Goal: Transaction & Acquisition: Book appointment/travel/reservation

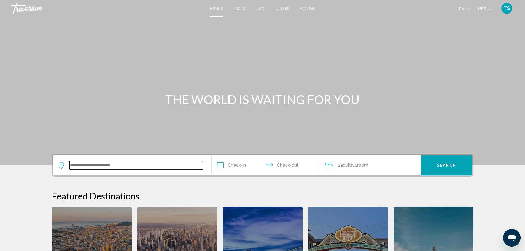
click at [123, 167] on input "Search widget" at bounding box center [136, 165] width 134 height 8
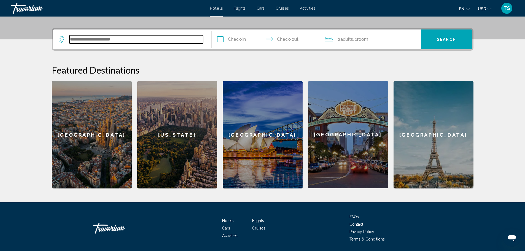
scroll to position [136, 0]
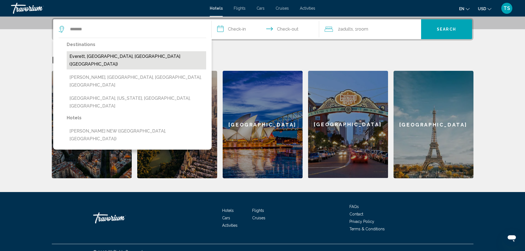
click at [127, 55] on button "Everett, [GEOGRAPHIC_DATA], [GEOGRAPHIC_DATA] ([GEOGRAPHIC_DATA])" at bounding box center [136, 60] width 139 height 18
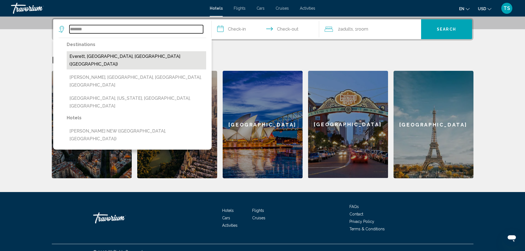
type input "**********"
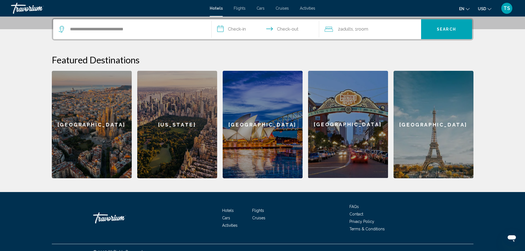
click at [236, 28] on input "**********" at bounding box center [267, 30] width 110 height 22
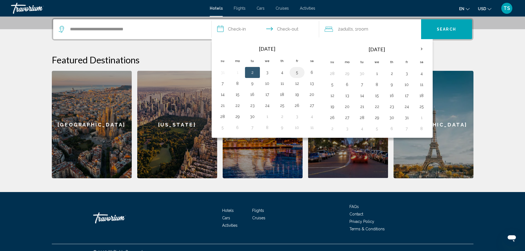
click at [298, 73] on button "5" at bounding box center [297, 73] width 9 height 8
click at [223, 85] on button "7" at bounding box center [222, 84] width 9 height 8
type input "**********"
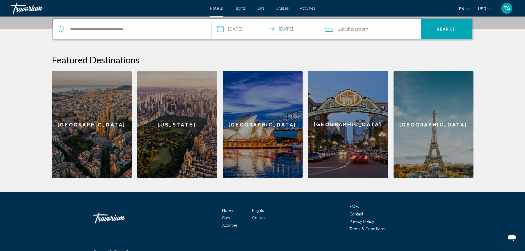
click at [331, 31] on icon "Travelers: 2 adults, 0 children" at bounding box center [329, 29] width 8 height 7
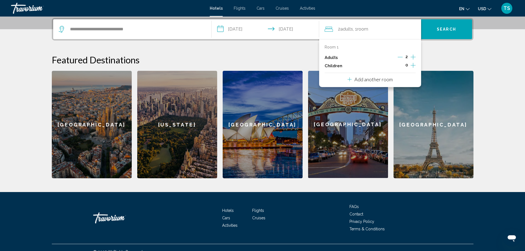
click at [412, 63] on icon "Increment children" at bounding box center [413, 65] width 5 height 7
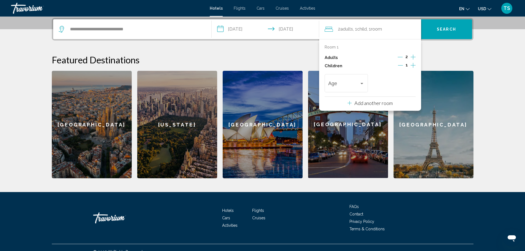
click at [412, 63] on icon "Increment children" at bounding box center [413, 65] width 5 height 7
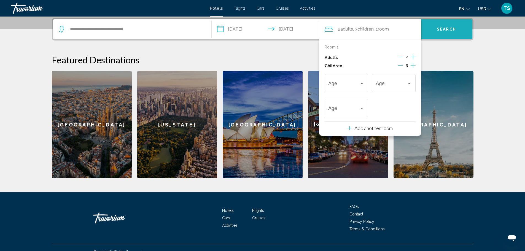
click at [447, 27] on span "Search" at bounding box center [446, 29] width 19 height 4
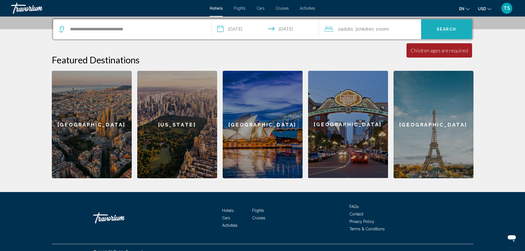
click at [445, 25] on button "Search" at bounding box center [446, 29] width 51 height 20
click at [437, 53] on div "Children ages are required" at bounding box center [439, 50] width 57 height 6
click at [378, 30] on span ", 1 Room rooms" at bounding box center [381, 29] width 15 height 8
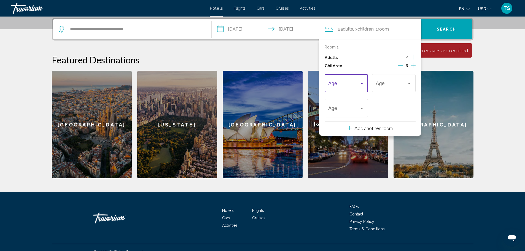
click at [364, 82] on div "Travelers: 2 adults, 3 children" at bounding box center [361, 83] width 5 height 4
click at [331, 141] on span "4" at bounding box center [346, 144] width 36 height 15
click at [363, 109] on div "Travelers: 2 adults, 3 children" at bounding box center [362, 108] width 3 height 1
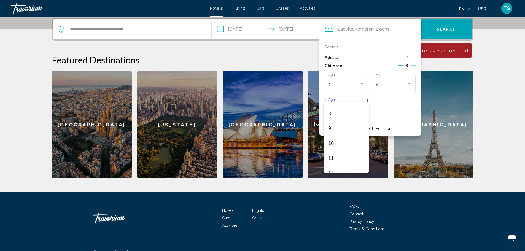
scroll to position [118, 0]
click at [330, 138] on span "10" at bounding box center [346, 140] width 36 height 15
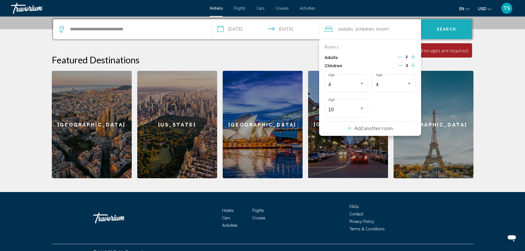
click at [451, 29] on span "Search" at bounding box center [446, 29] width 19 height 4
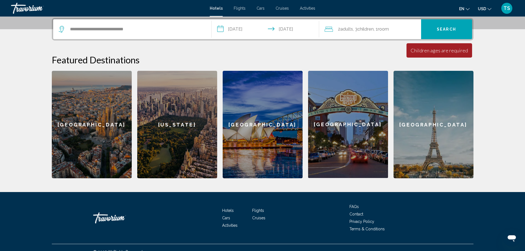
click at [450, 29] on span "Search" at bounding box center [446, 29] width 19 height 4
drag, startPoint x: 441, startPoint y: 49, endPoint x: 424, endPoint y: 52, distance: 17.4
click at [424, 52] on div "Children ages are required" at bounding box center [439, 50] width 57 height 6
click at [493, 95] on section "**********" at bounding box center [262, 21] width 525 height 315
click at [448, 27] on span "Search" at bounding box center [446, 29] width 19 height 4
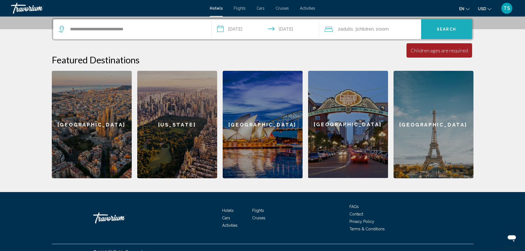
click at [448, 27] on span "Search" at bounding box center [446, 29] width 19 height 4
click at [429, 52] on div "Children ages are required" at bounding box center [439, 50] width 57 height 6
click at [366, 29] on span "Children" at bounding box center [366, 28] width 16 height 5
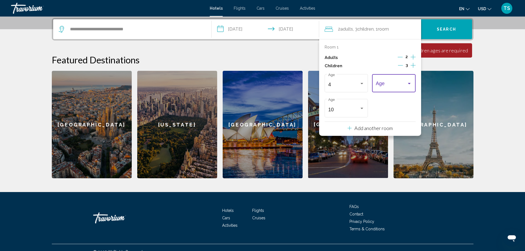
click at [409, 84] on div "Travelers: 2 adults, 3 children" at bounding box center [409, 83] width 3 height 1
click at [378, 125] on span "3" at bounding box center [394, 129] width 36 height 15
click at [371, 128] on p "Add another room" at bounding box center [373, 128] width 38 height 6
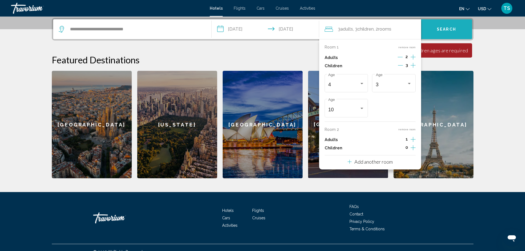
click at [441, 29] on span "Search" at bounding box center [446, 29] width 19 height 4
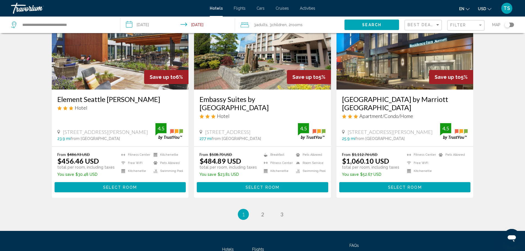
scroll to position [695, 0]
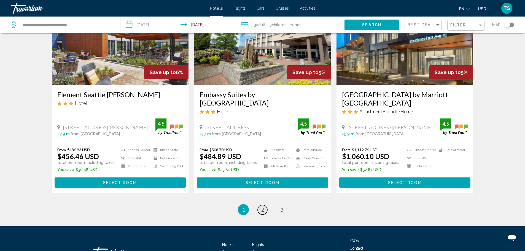
click at [264, 205] on link "page 2" at bounding box center [263, 210] width 10 height 10
